Goal: Entertainment & Leisure: Consume media (video, audio)

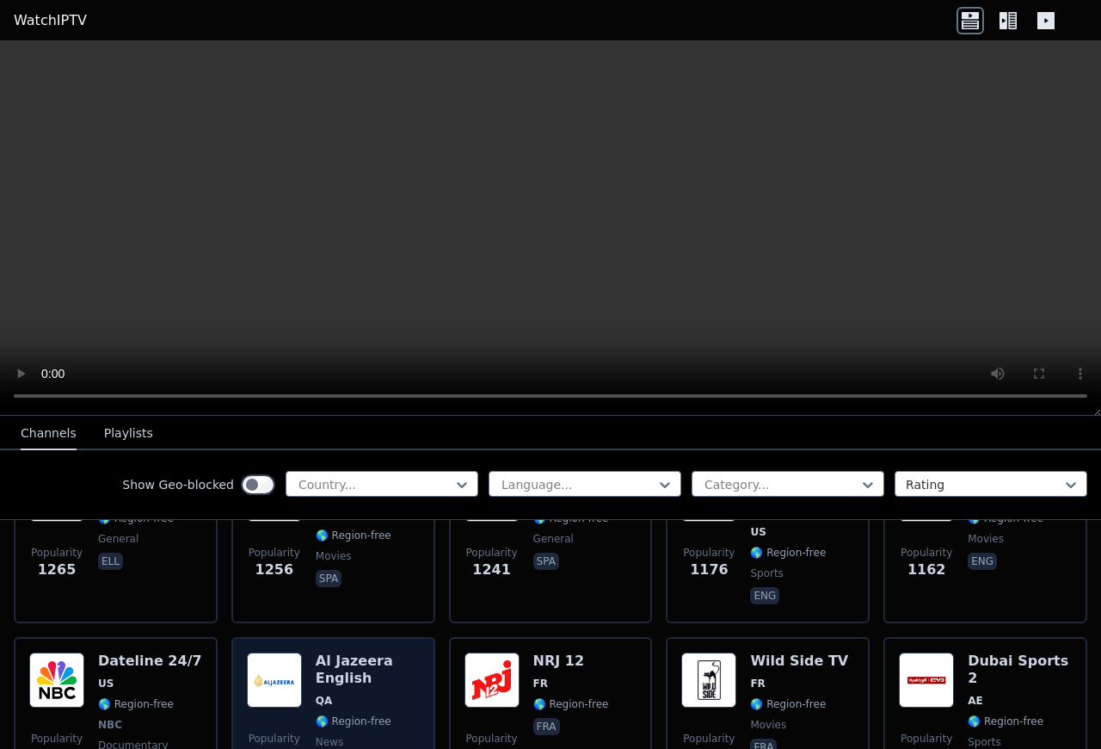
scroll to position [1890, 0]
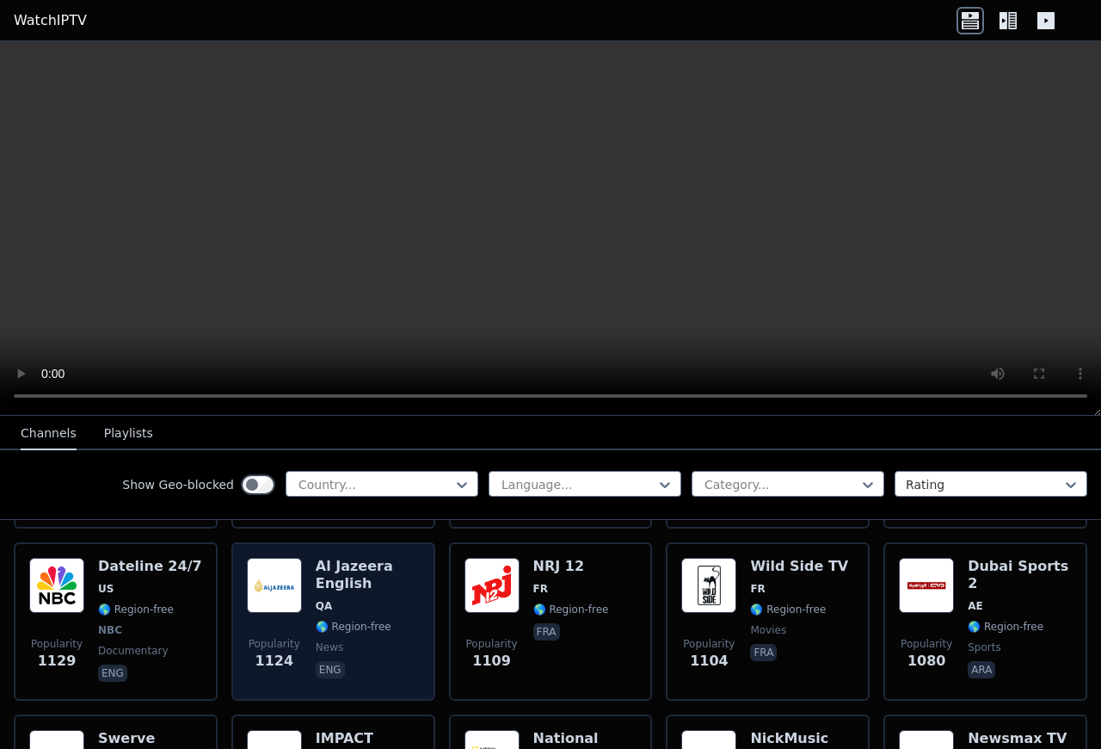
click at [323, 558] on h6 "Al Jazeera English" at bounding box center [368, 575] width 104 height 34
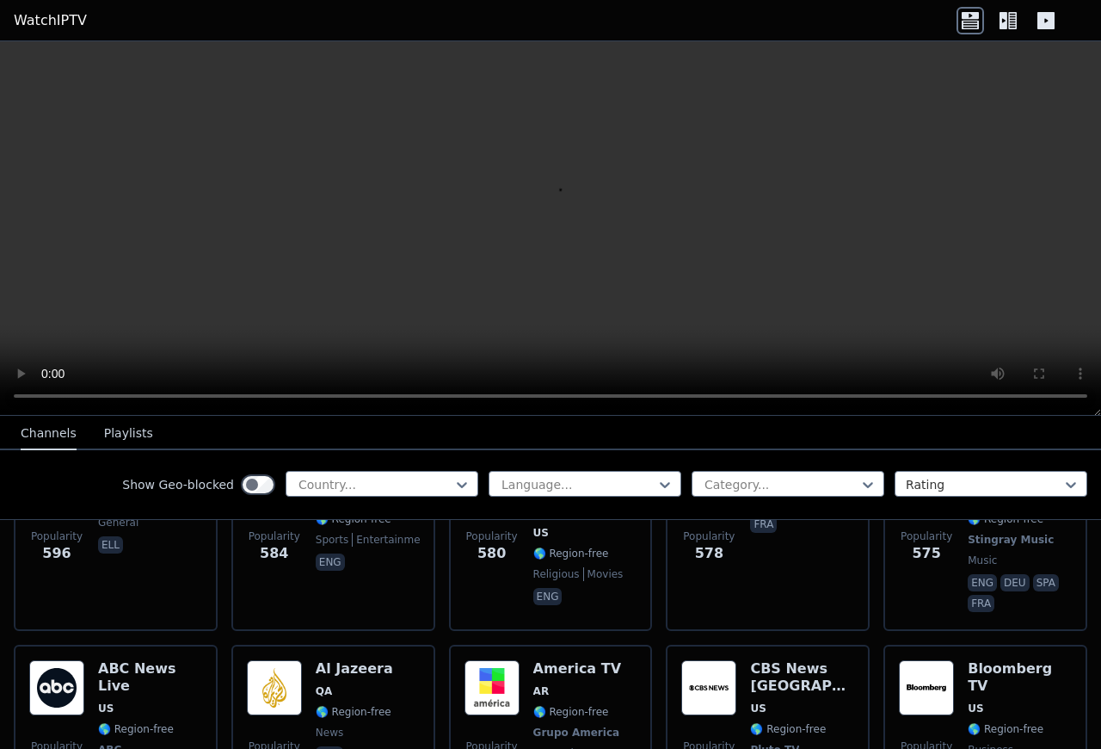
scroll to position [4492, 0]
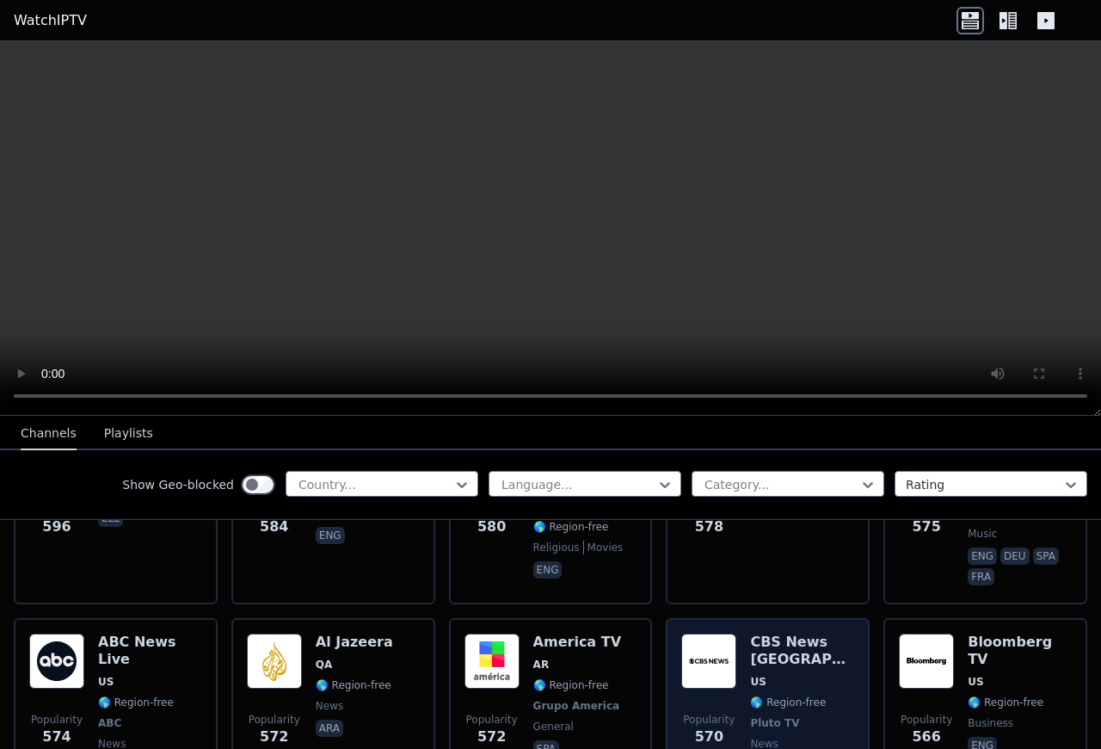
click at [706, 633] on img at bounding box center [708, 660] width 55 height 55
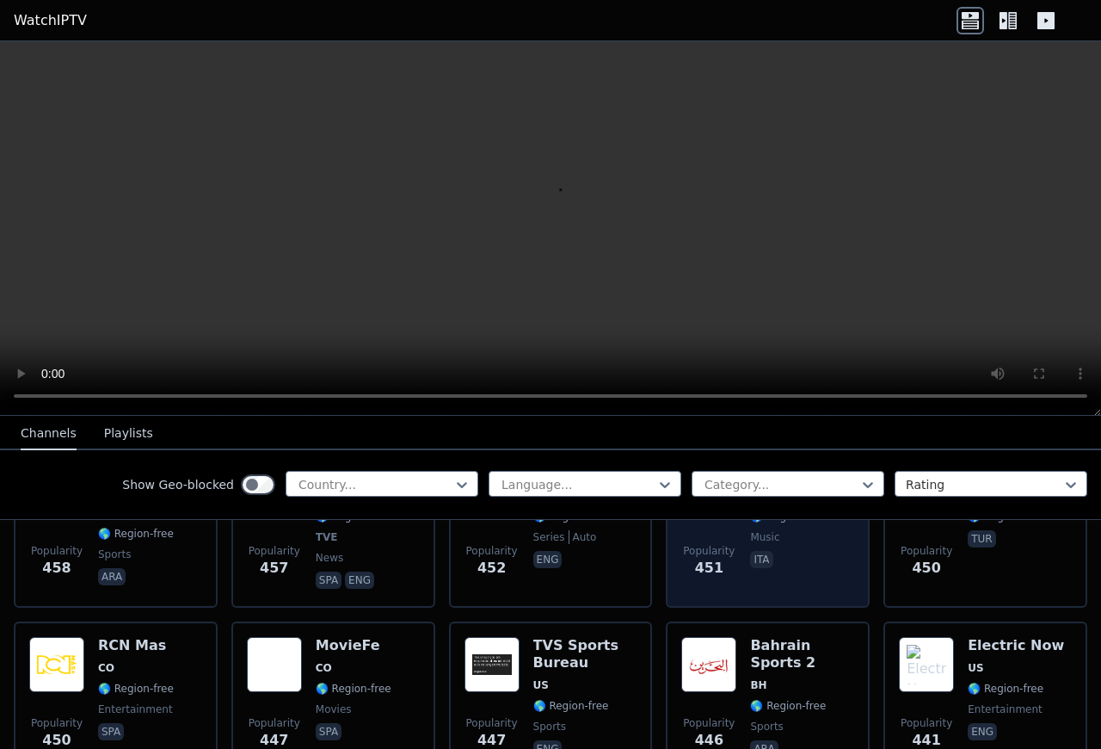
scroll to position [6165, 0]
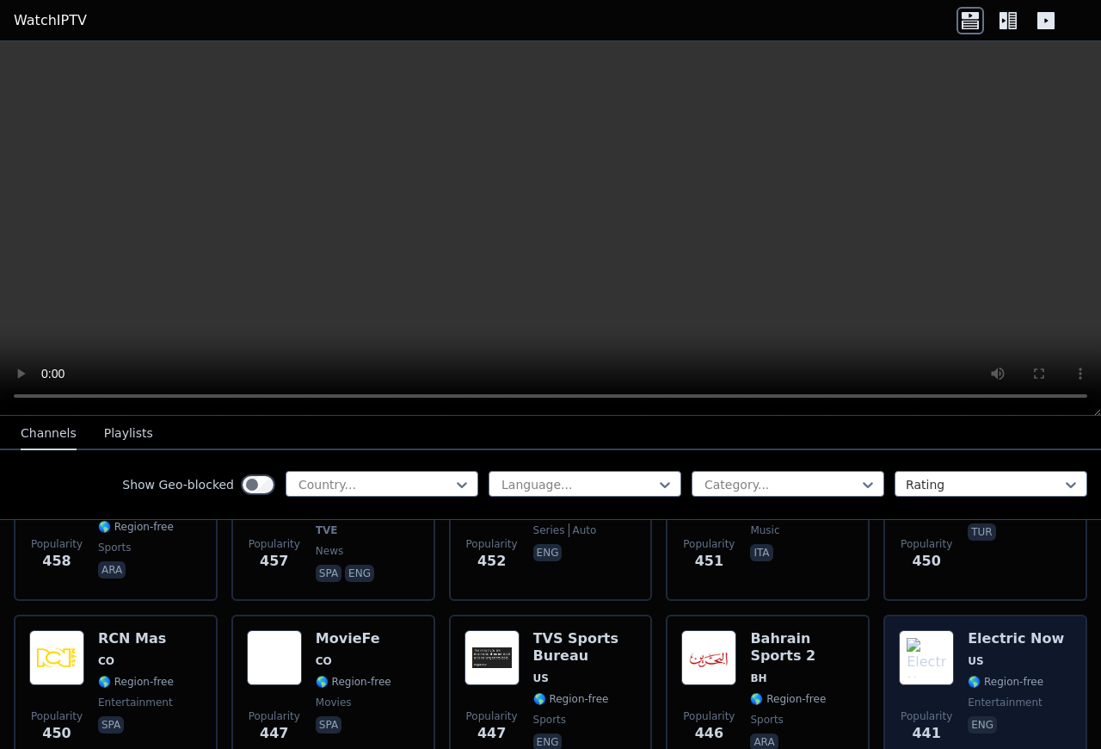
click at [926, 630] on img at bounding box center [926, 657] width 55 height 55
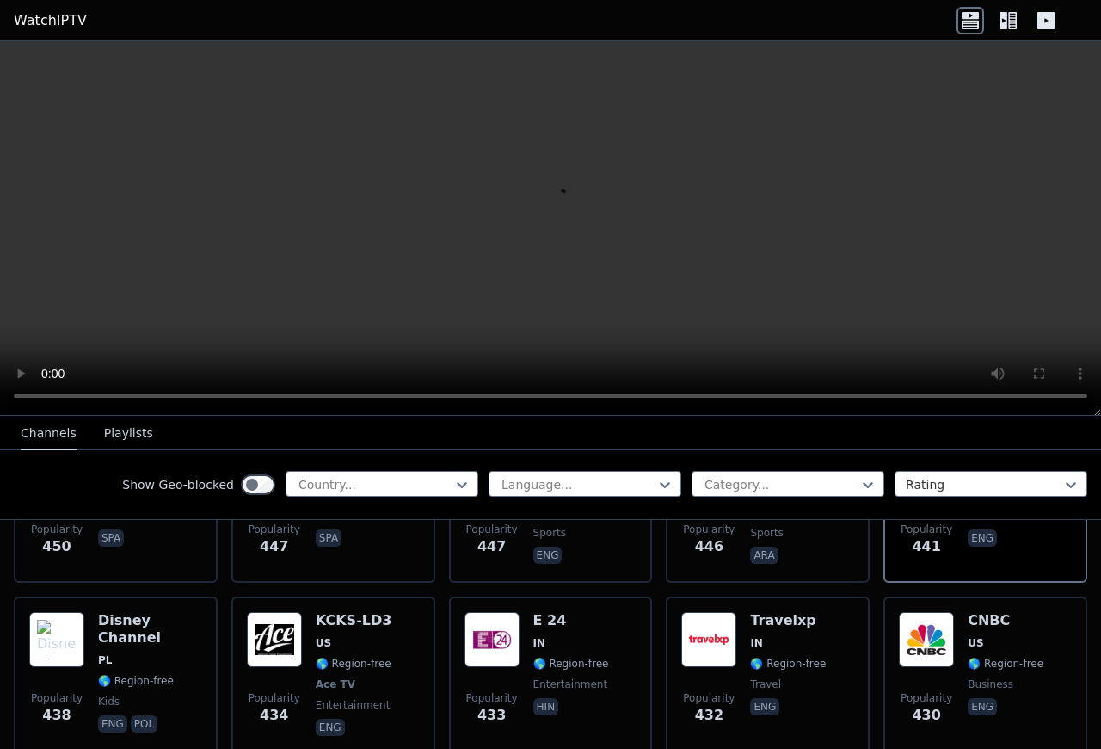
scroll to position [6351, 0]
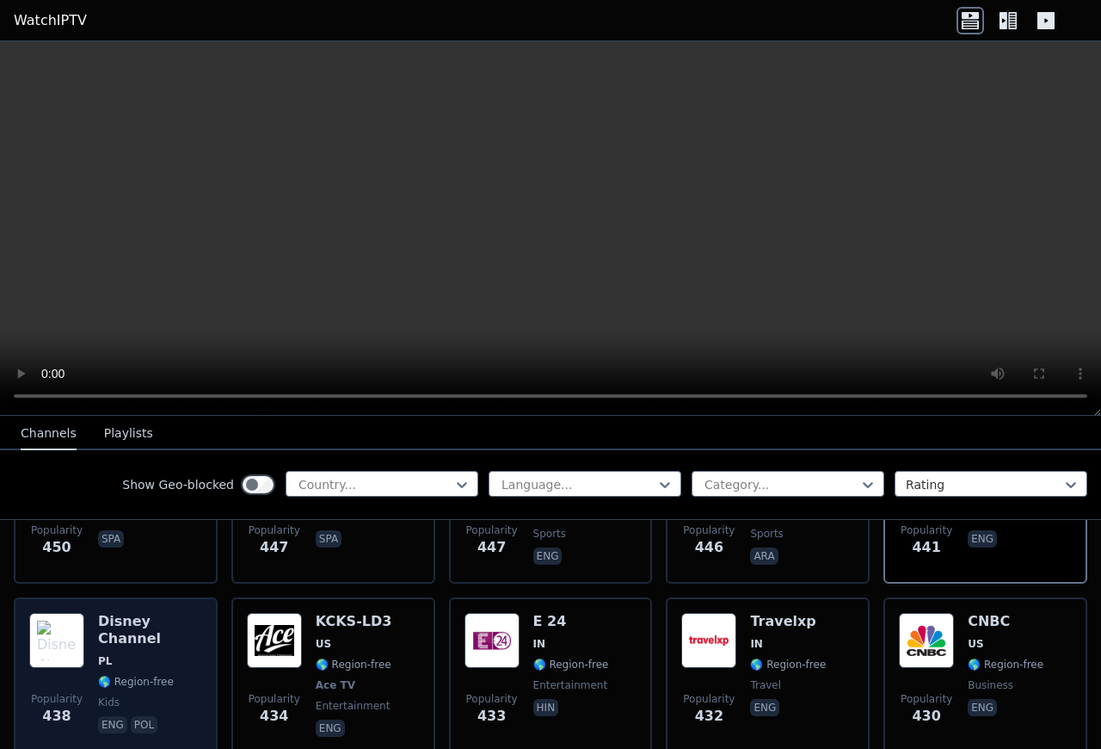
click at [53, 613] on img at bounding box center [56, 640] width 55 height 55
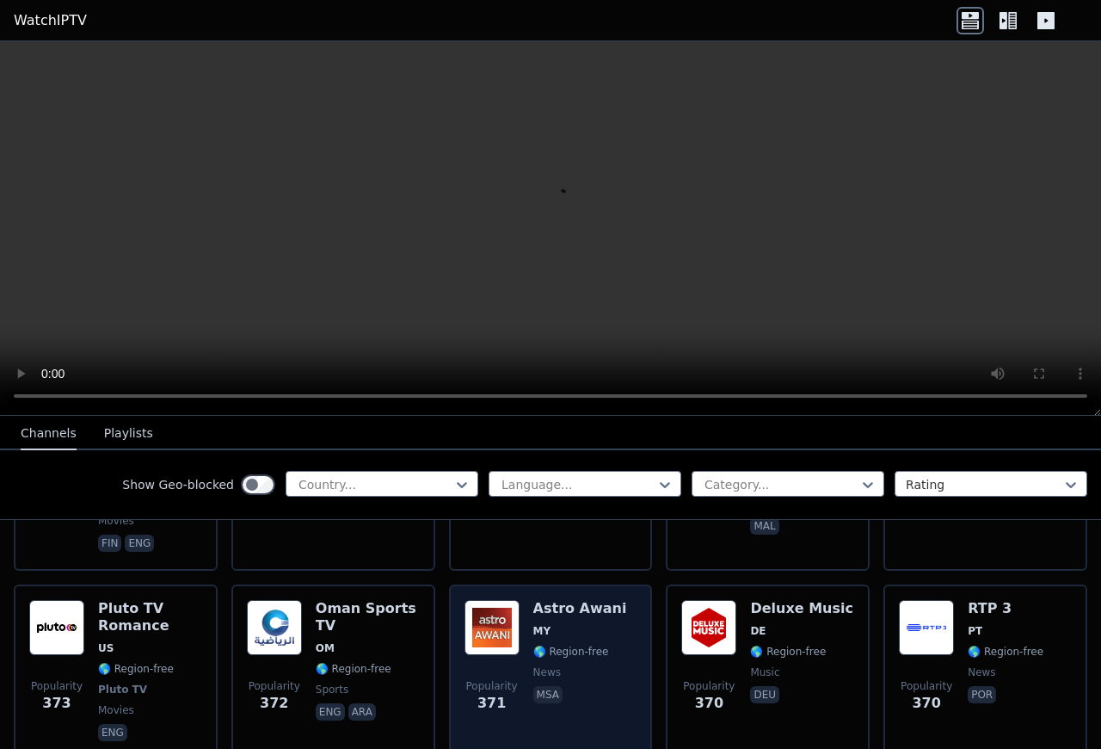
scroll to position [7744, 0]
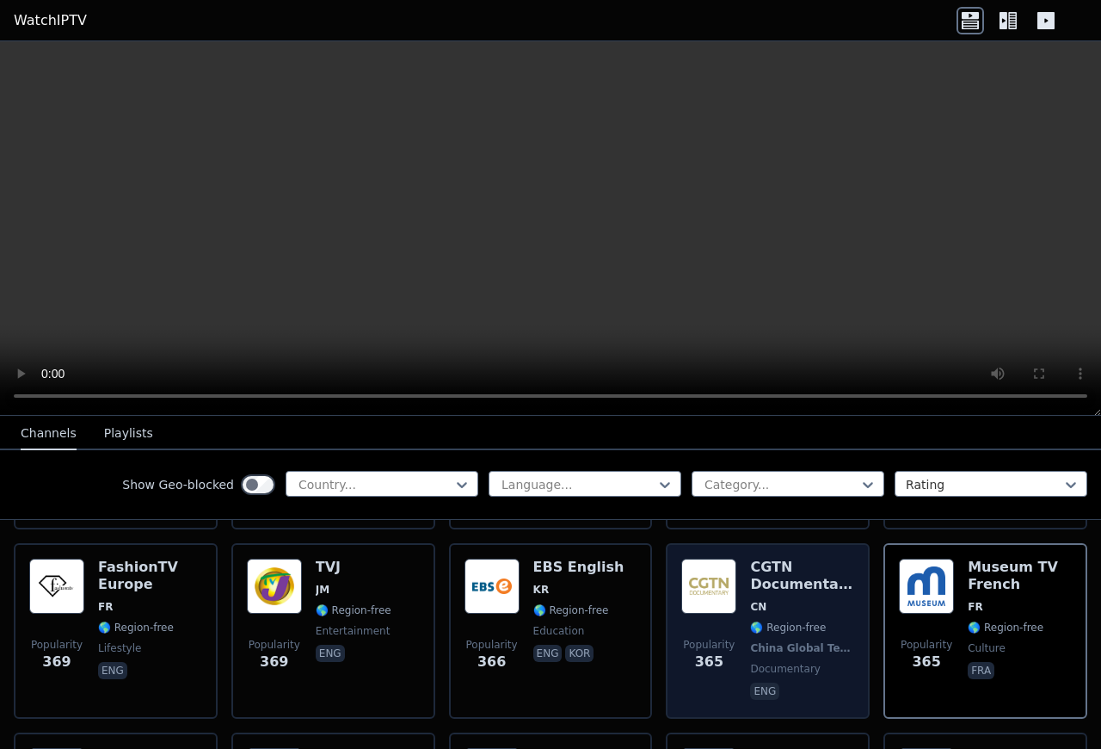
scroll to position [8023, 0]
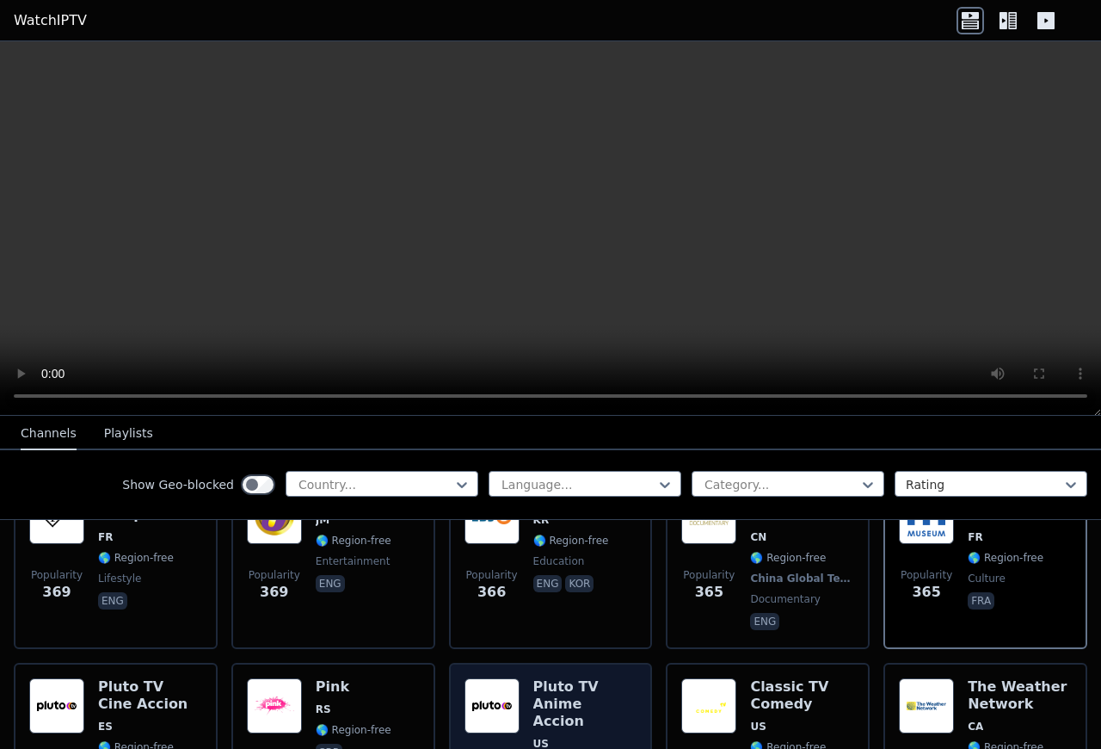
click at [507, 678] on img at bounding box center [492, 705] width 55 height 55
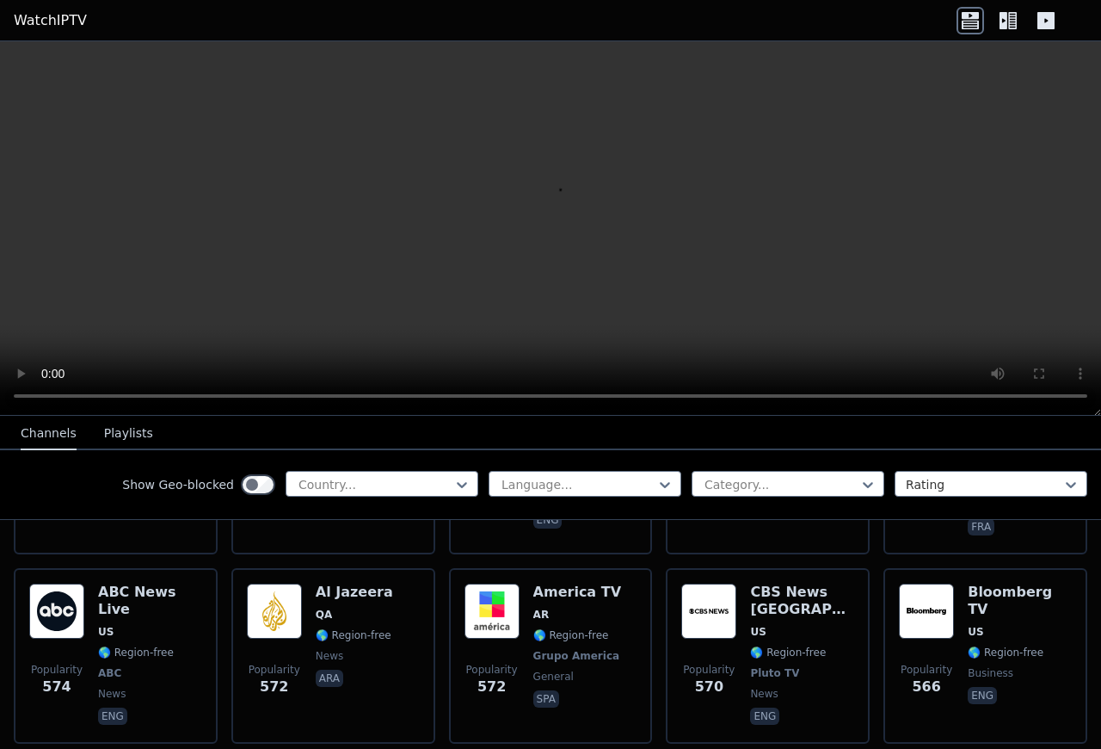
scroll to position [4516, 0]
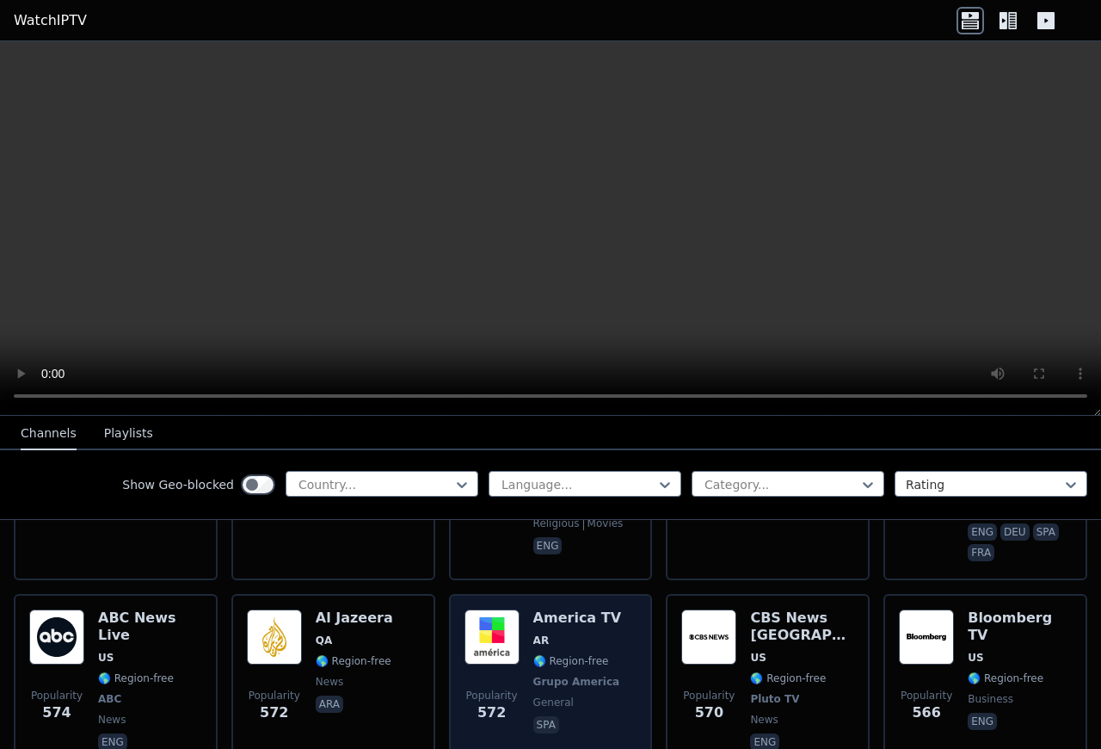
click at [518, 609] on img at bounding box center [492, 636] width 55 height 55
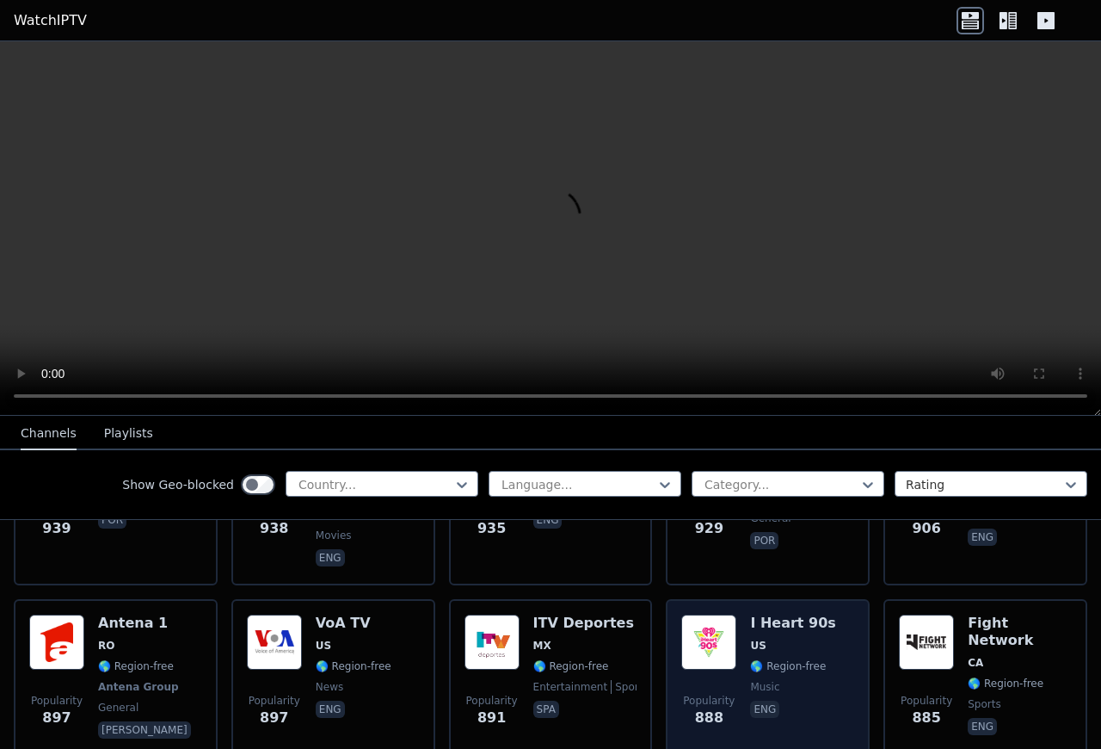
scroll to position [2472, 0]
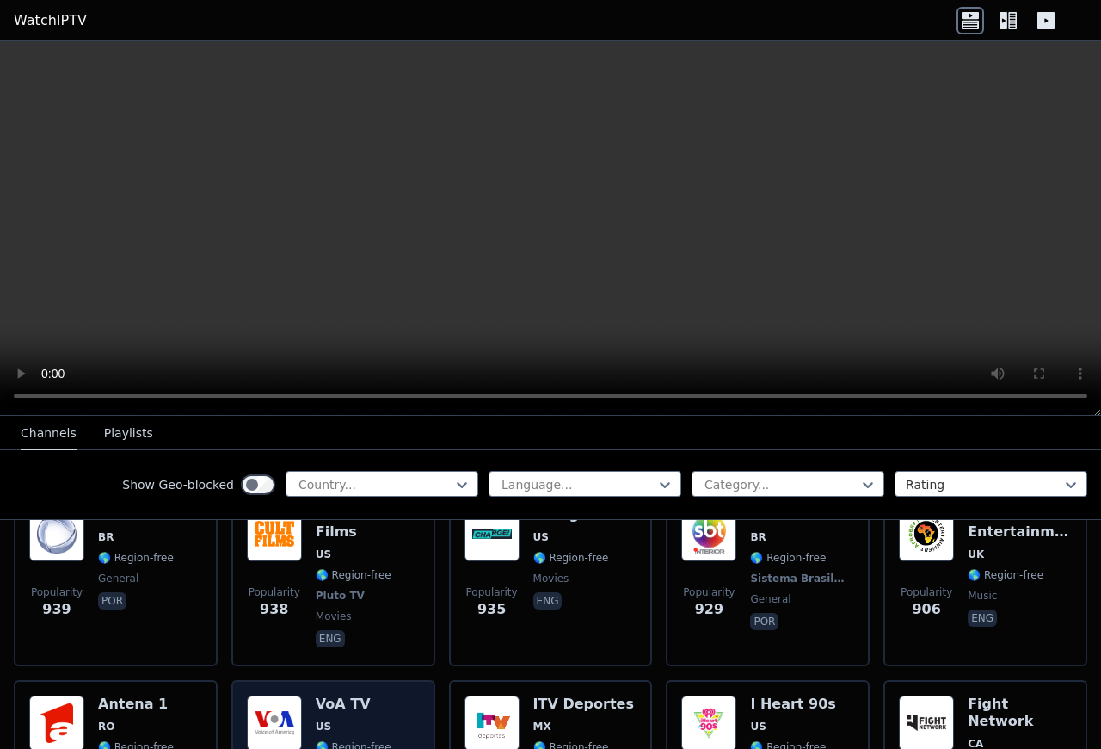
click at [288, 699] on img at bounding box center [274, 722] width 55 height 55
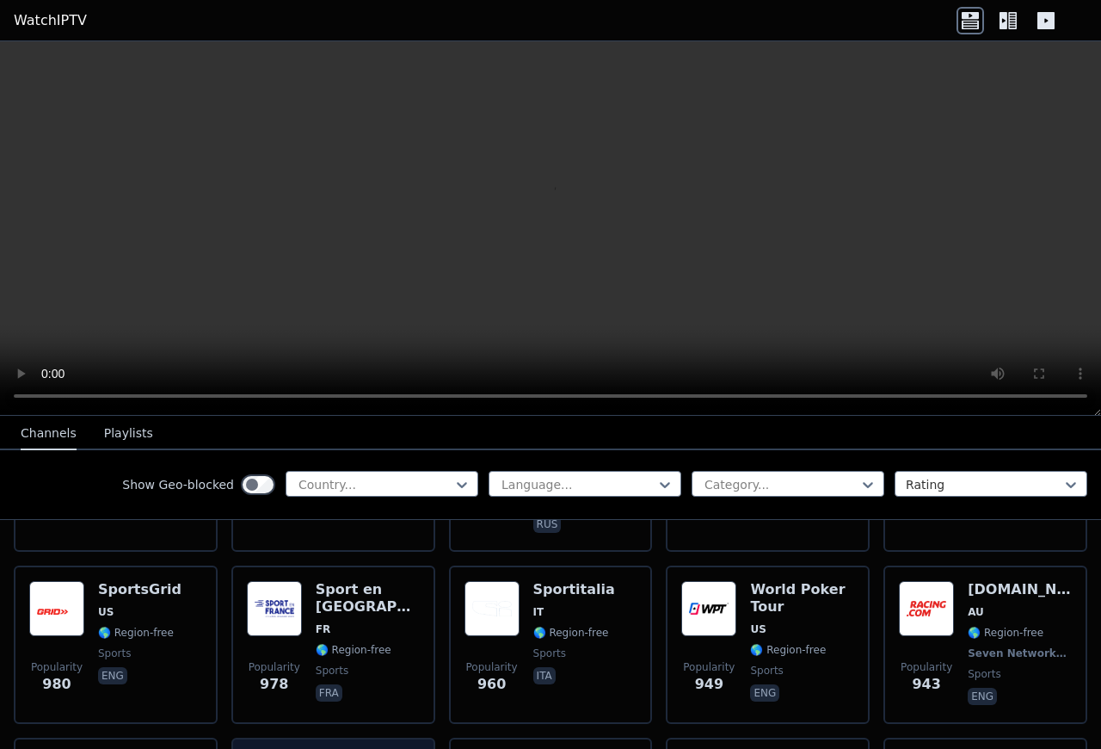
scroll to position [2193, 0]
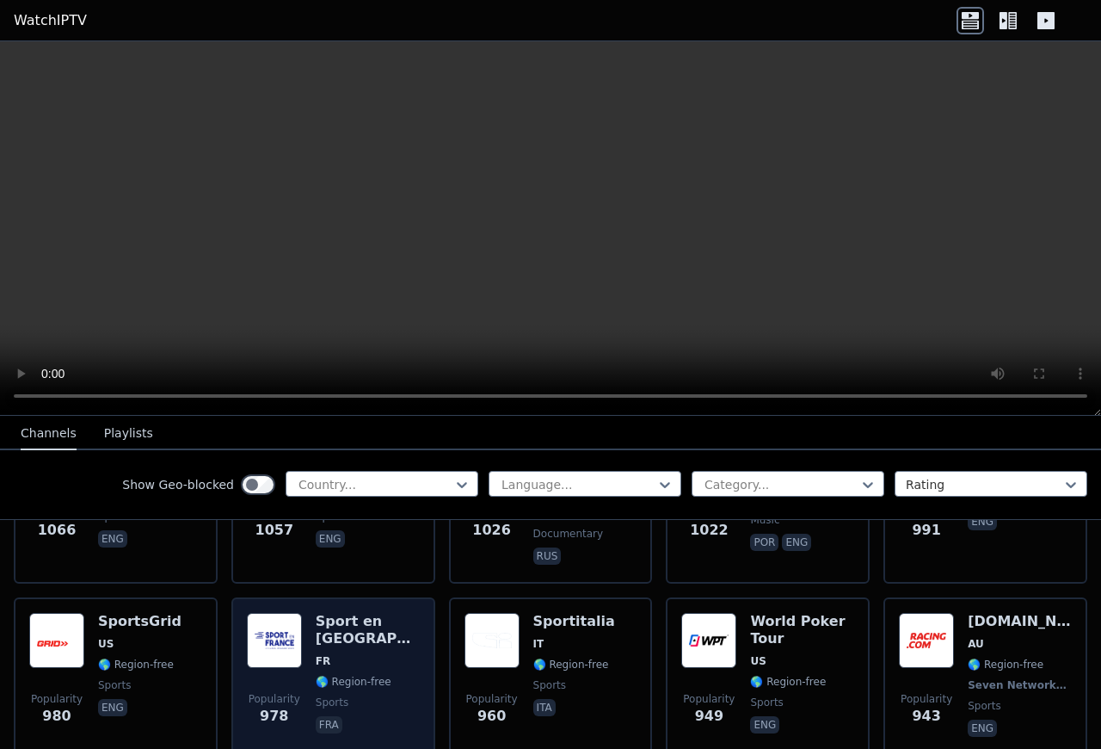
click at [255, 625] on img at bounding box center [274, 640] width 55 height 55
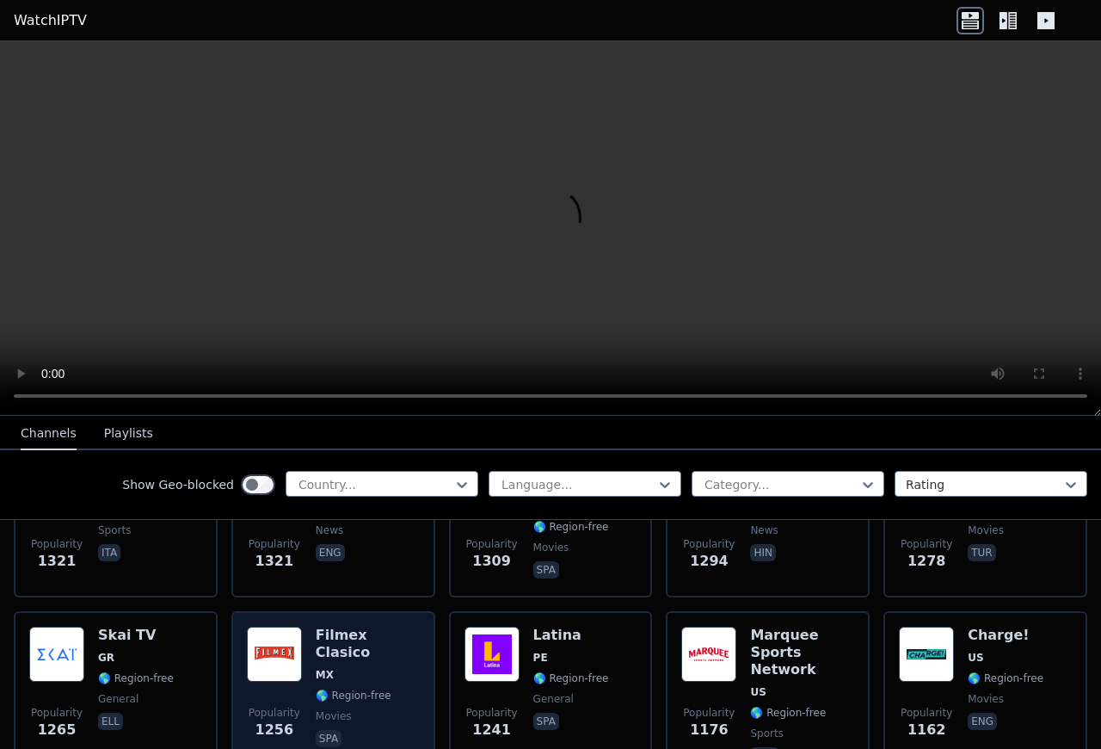
scroll to position [1450, 0]
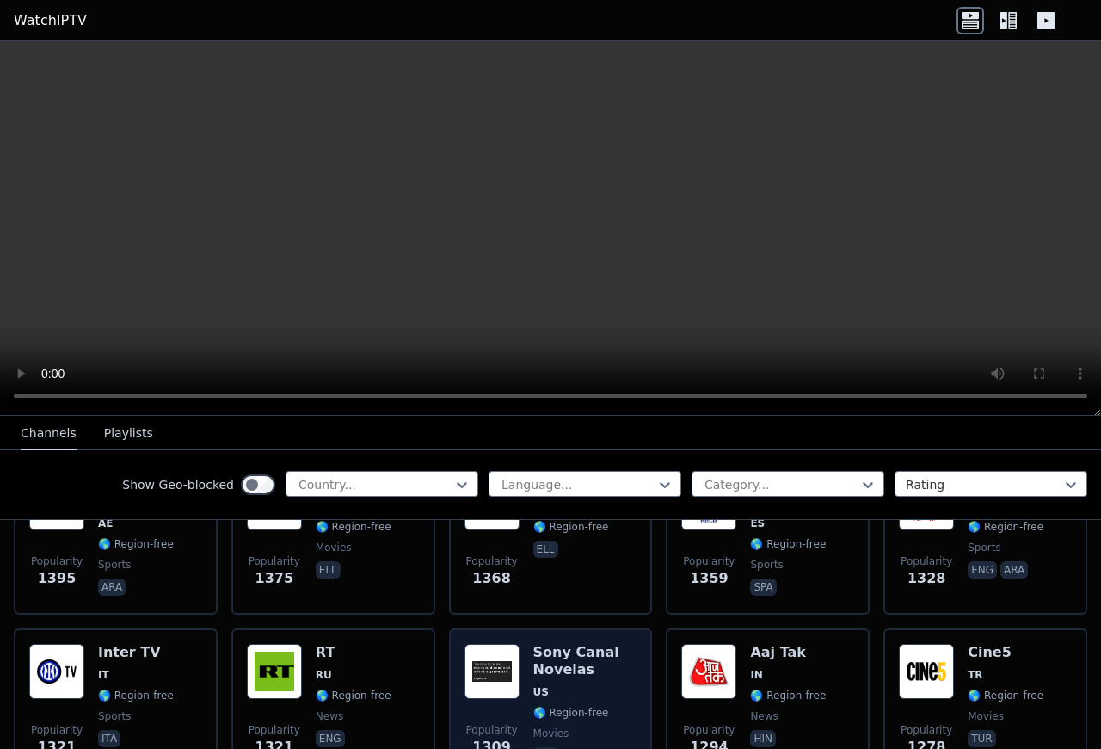
click at [525, 666] on div "Popularity 1309 Sony Canal Novelas US 🌎 Region-free movies spa" at bounding box center [551, 706] width 173 height 124
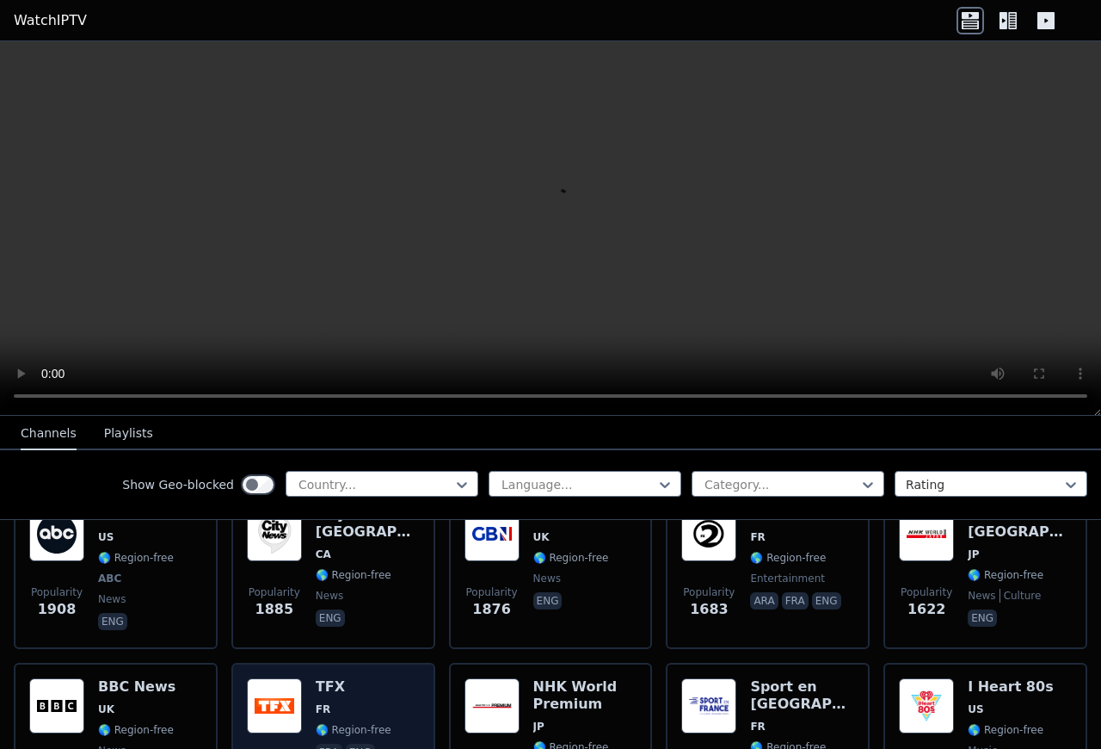
scroll to position [985, 0]
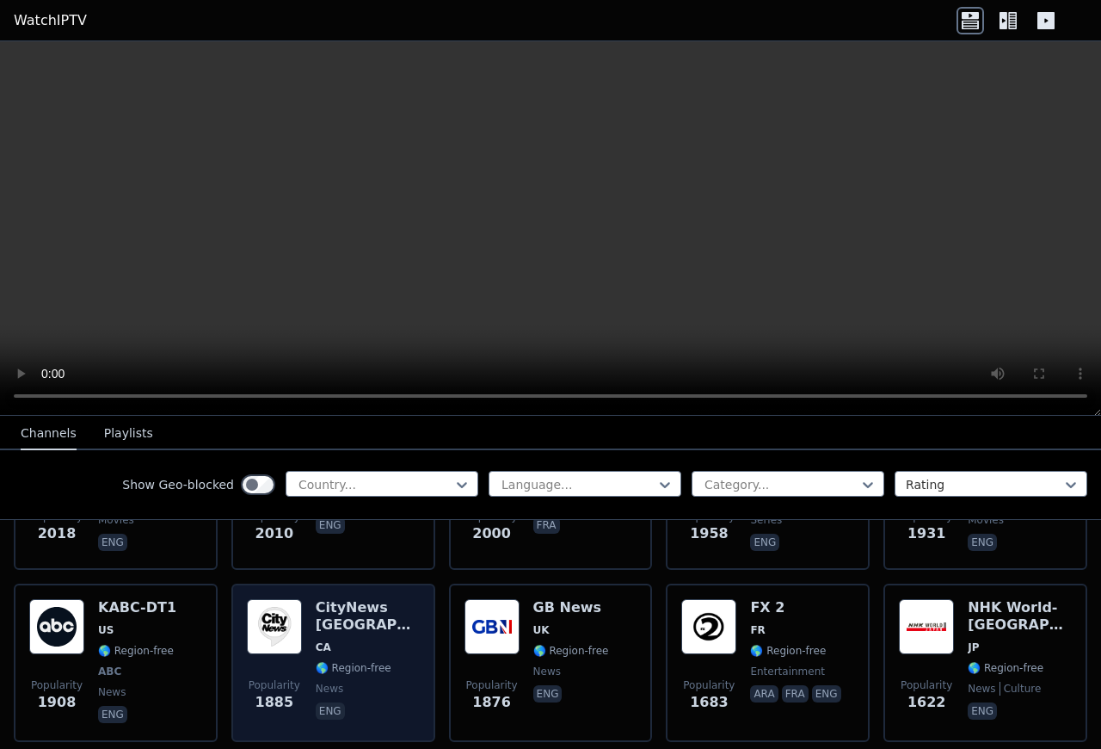
click at [263, 623] on img at bounding box center [274, 626] width 55 height 55
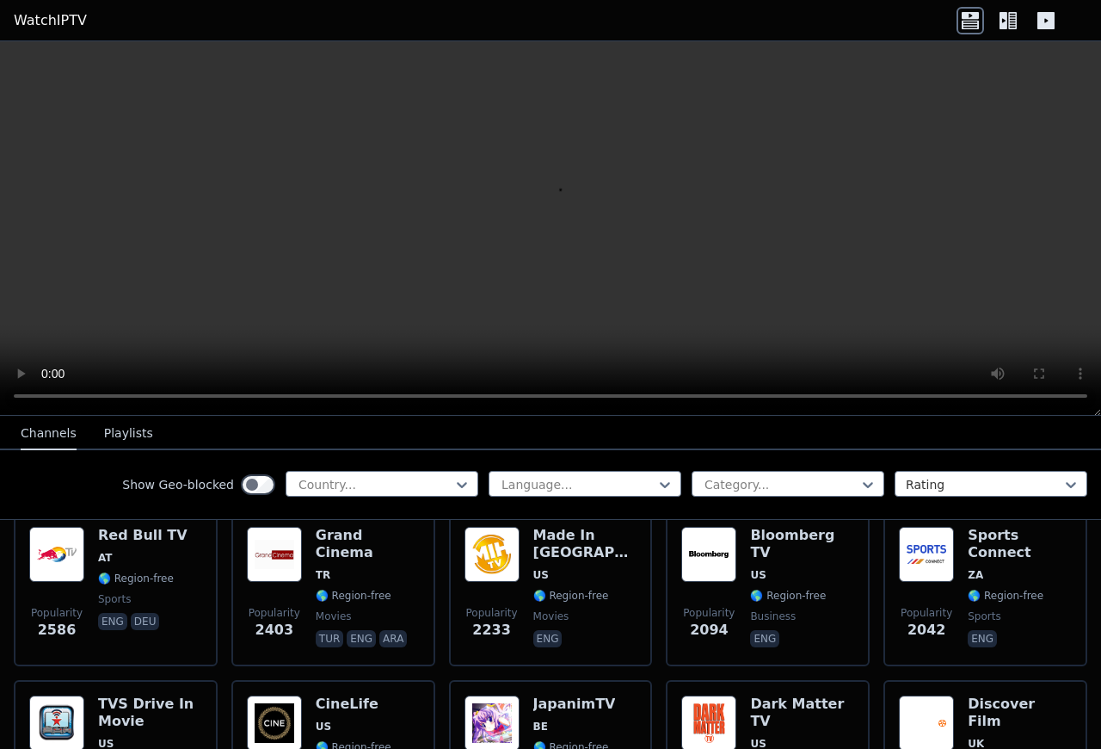
scroll to position [706, 0]
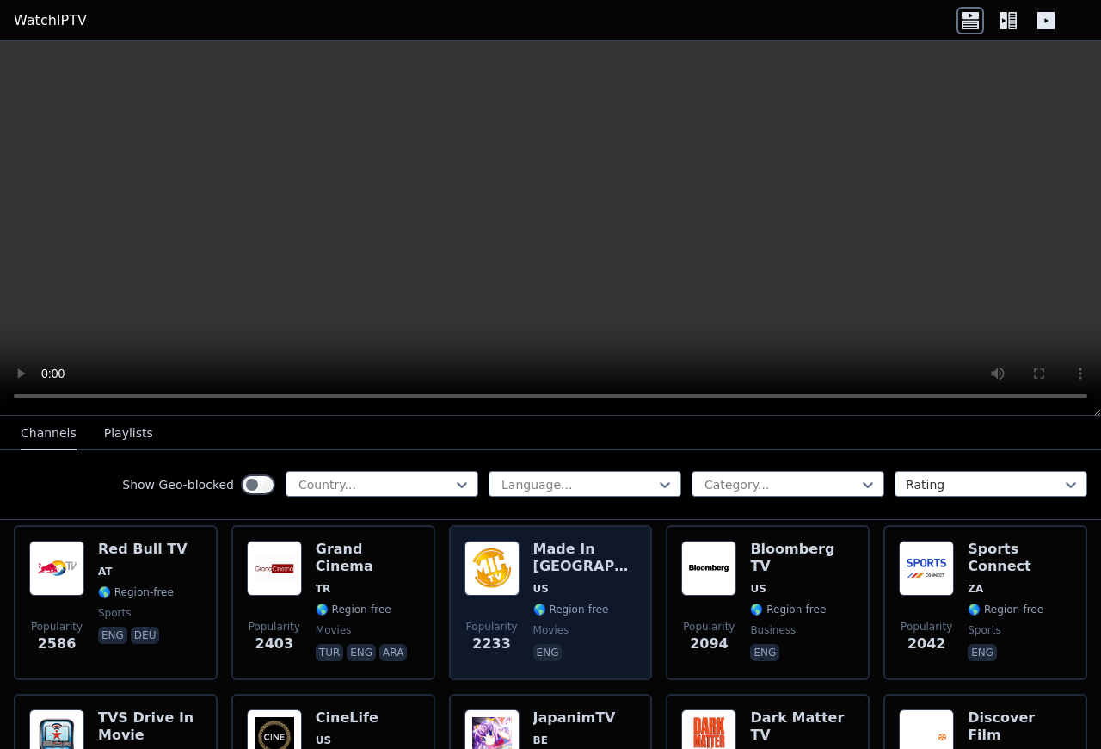
click at [502, 579] on img at bounding box center [492, 567] width 55 height 55
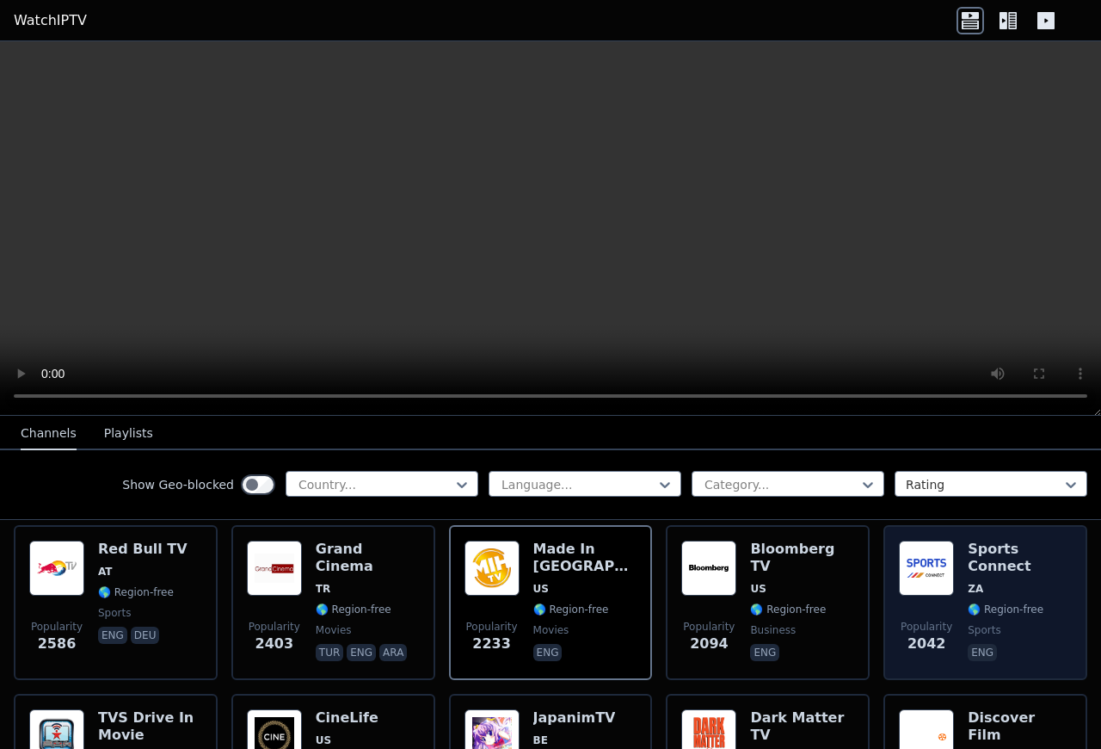
click at [910, 525] on div "Popularity 2042 Sports Connect ZA 🌎 Region-free sports eng" at bounding box center [986, 602] width 204 height 155
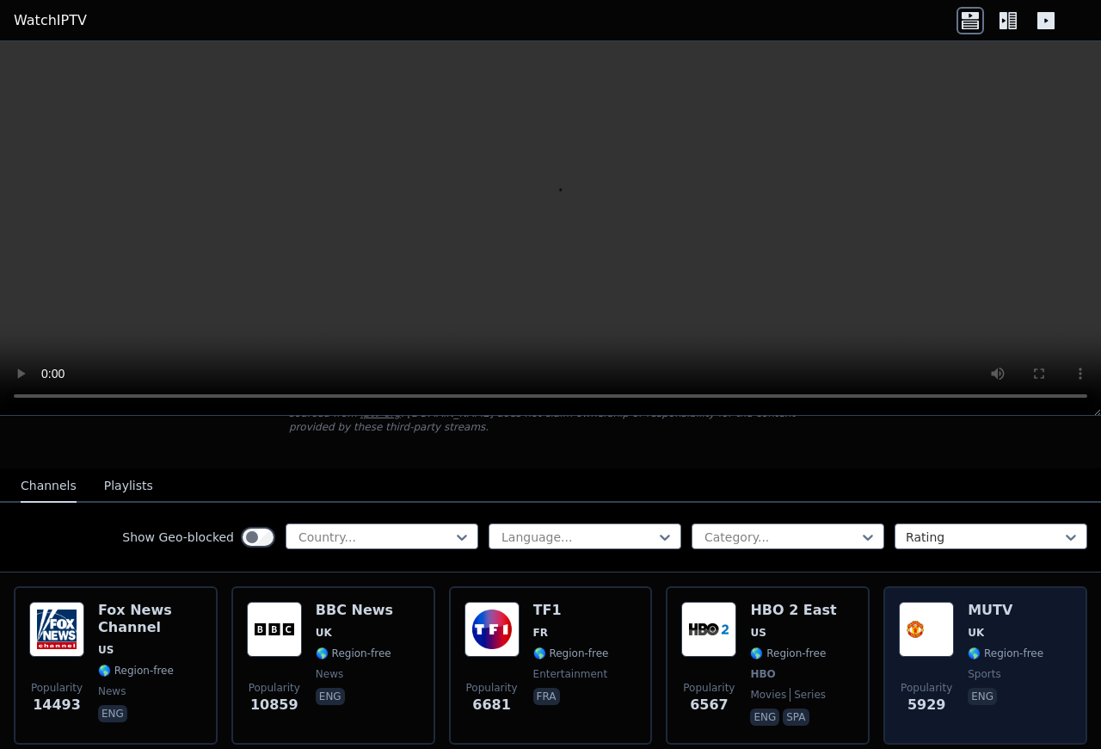
scroll to position [186, 0]
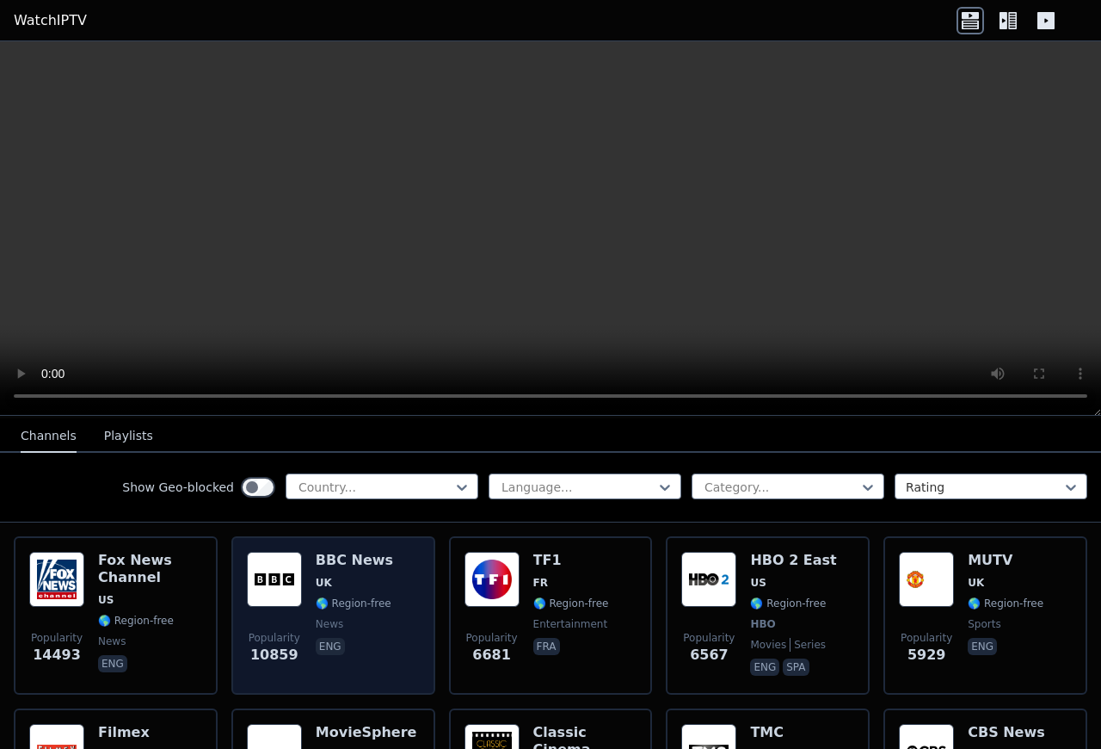
click at [264, 596] on div "Popularity 10859" at bounding box center [274, 615] width 55 height 127
